Goal: Information Seeking & Learning: Learn about a topic

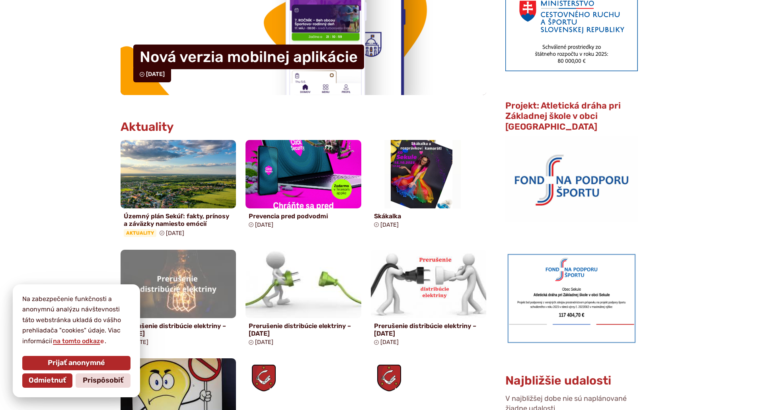
scroll to position [318, 0]
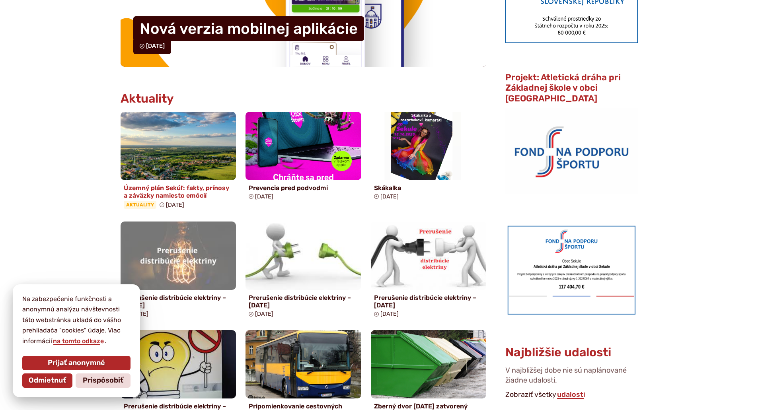
click at [141, 192] on h4 "Územný plán Sekúľ: fakty, prínosy a záväzky namiesto emócií" at bounding box center [178, 191] width 109 height 15
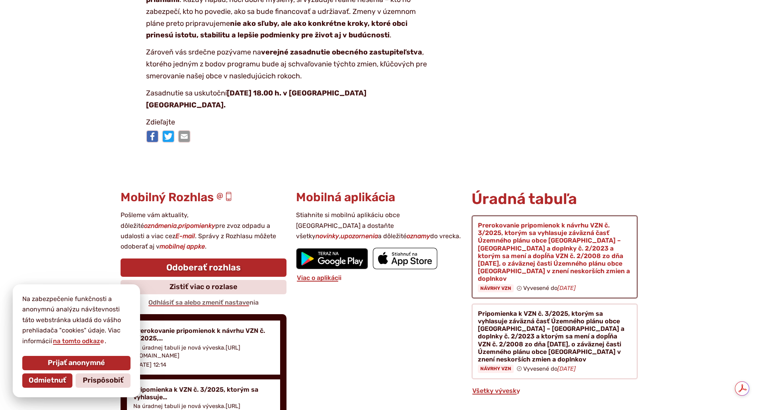
click at [498, 227] on figure at bounding box center [555, 257] width 166 height 84
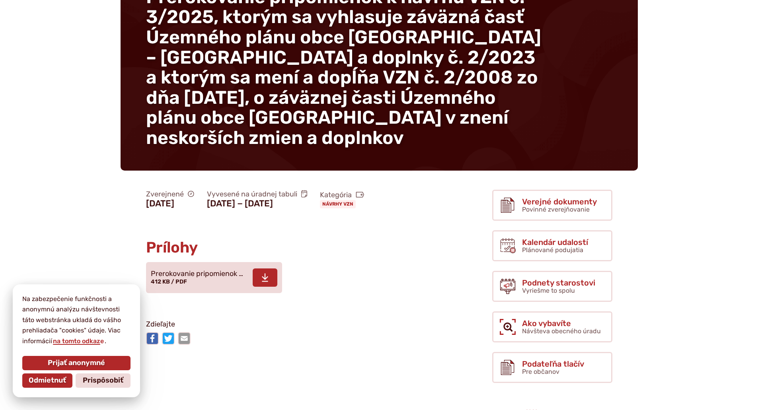
scroll to position [119, 0]
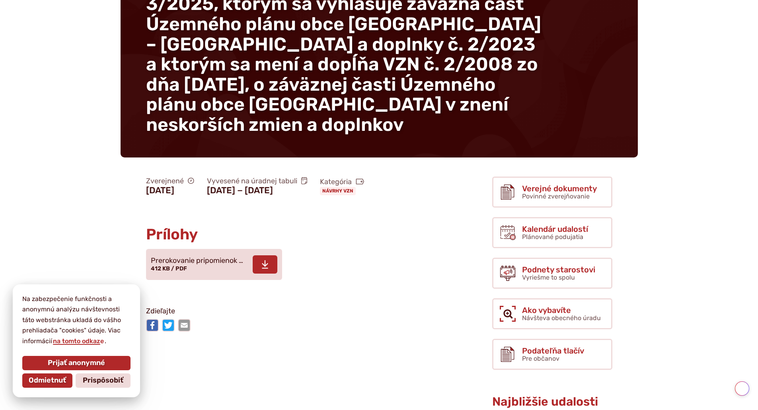
click at [211, 264] on span "Prerokovanie pripomienok …" at bounding box center [197, 261] width 92 height 8
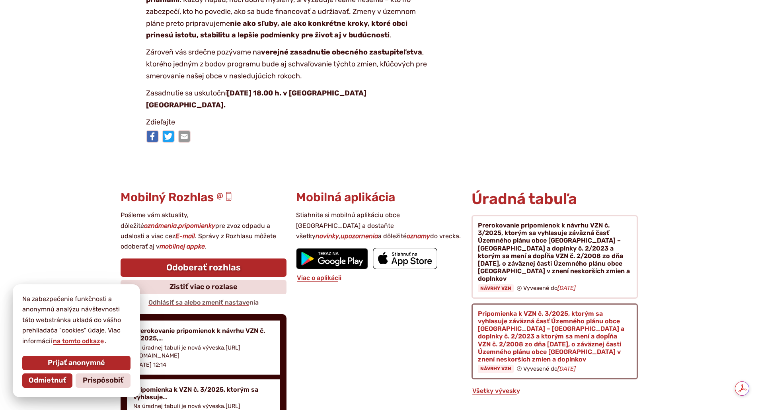
click at [558, 321] on figure at bounding box center [555, 342] width 166 height 76
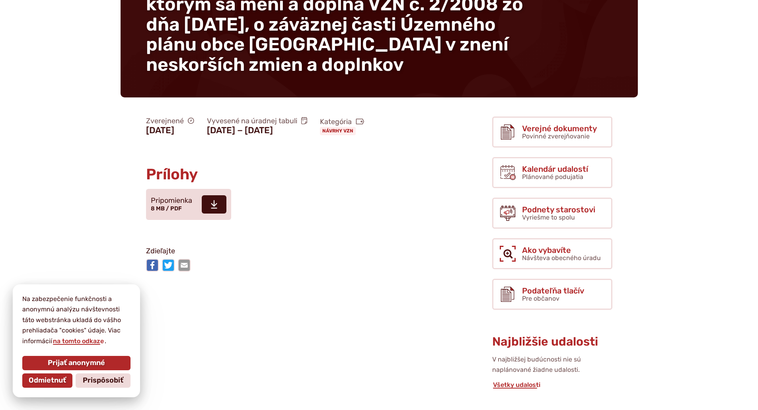
scroll to position [199, 0]
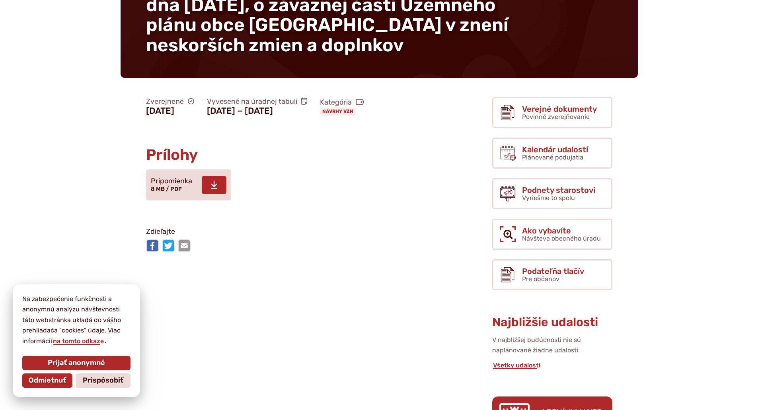
click at [205, 191] on span at bounding box center [214, 185] width 25 height 18
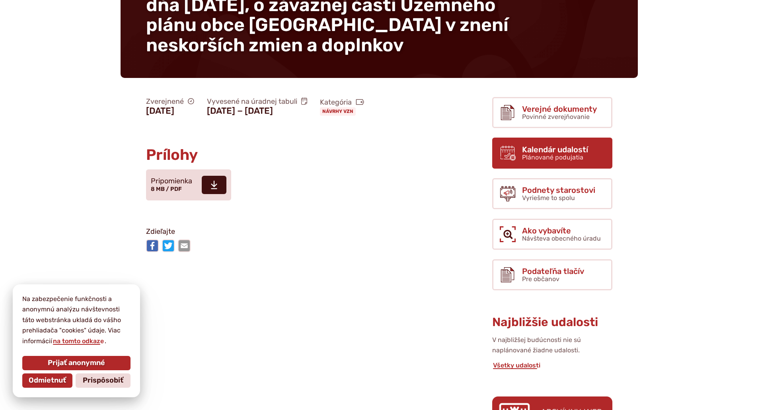
click at [529, 145] on span "Kalendár udalostí" at bounding box center [555, 149] width 66 height 9
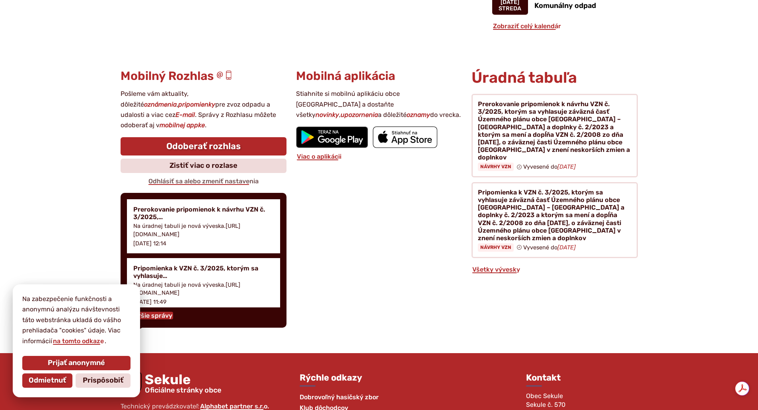
click at [160, 312] on link "Staršie správy" at bounding box center [150, 316] width 46 height 8
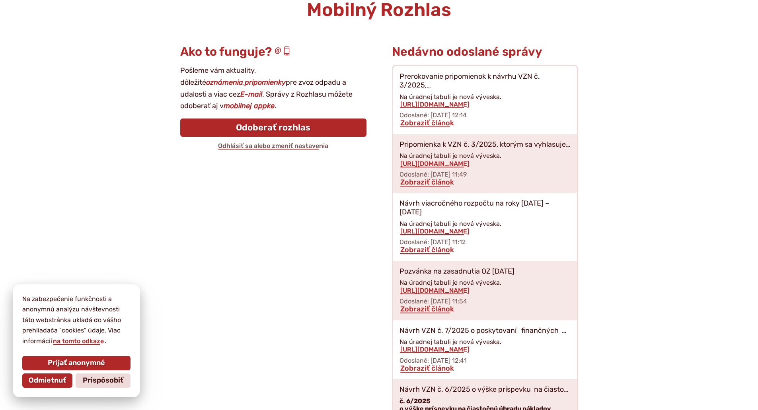
scroll to position [133, 0]
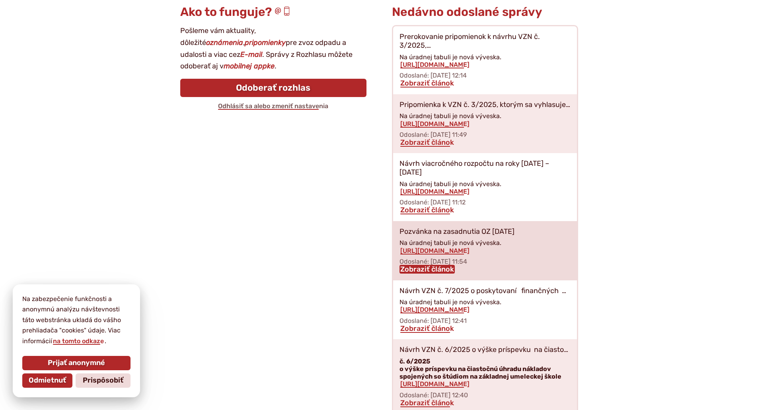
click at [435, 265] on link "Zobraziť článok" at bounding box center [427, 269] width 55 height 9
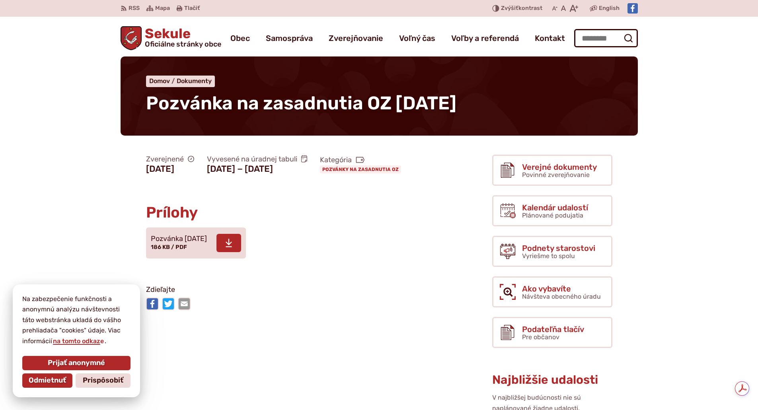
click at [238, 252] on span at bounding box center [229, 243] width 25 height 18
